Goal: Information Seeking & Learning: Check status

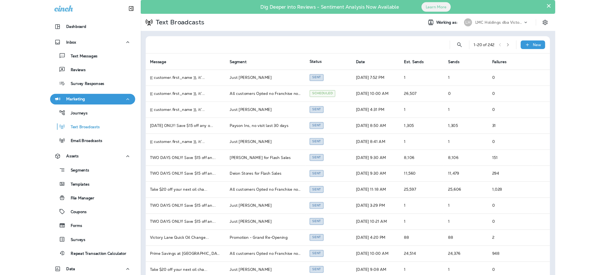
scroll to position [43, 0]
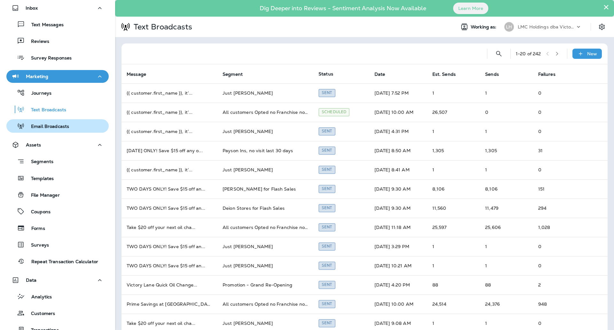
click at [37, 124] on p "Email Broadcasts" at bounding box center [47, 127] width 44 height 6
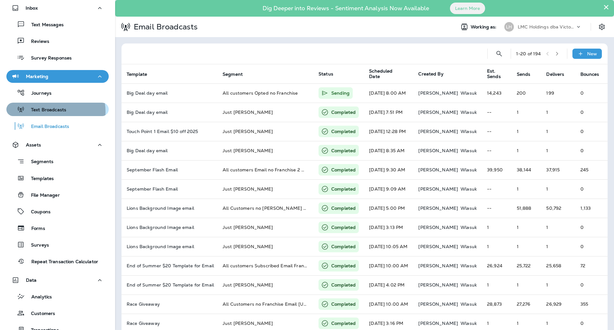
click at [49, 112] on p "Text Broadcasts" at bounding box center [46, 110] width 42 height 6
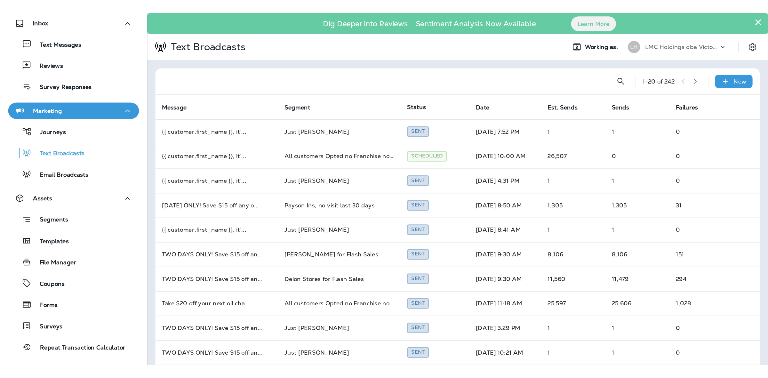
scroll to position [42, 0]
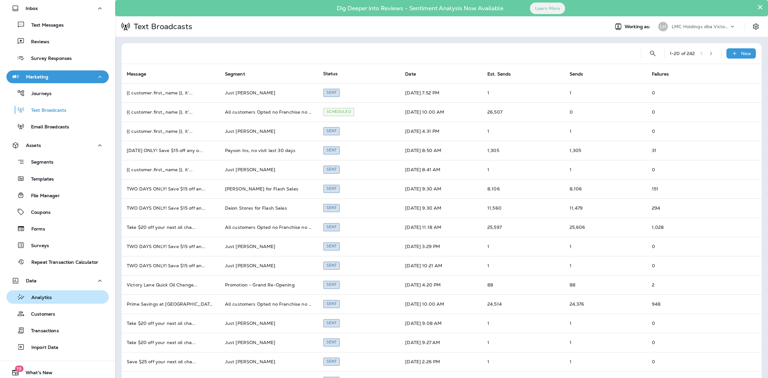
click at [53, 294] on div "Analytics" at bounding box center [57, 297] width 97 height 10
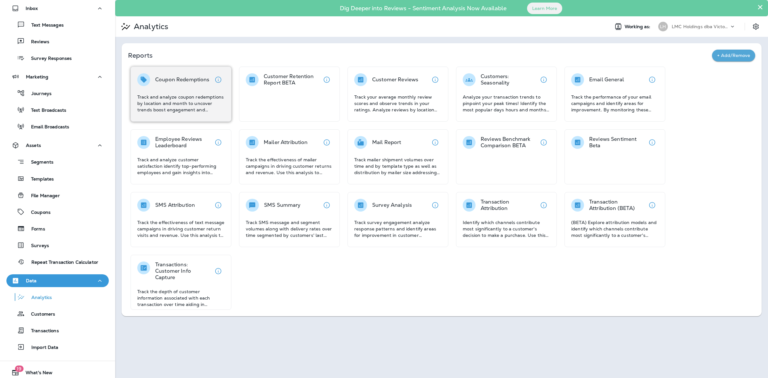
click at [193, 85] on div "Coupon Redemptions" at bounding box center [182, 79] width 54 height 13
